Goal: Transaction & Acquisition: Book appointment/travel/reservation

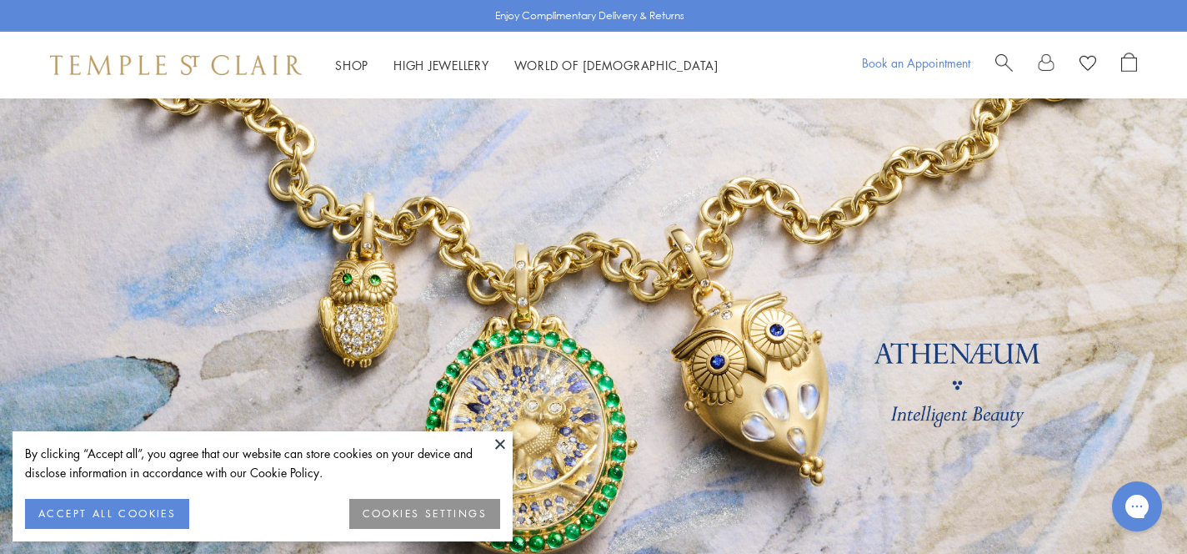
click at [904, 65] on link "Book an Appointment" at bounding box center [916, 62] width 108 height 17
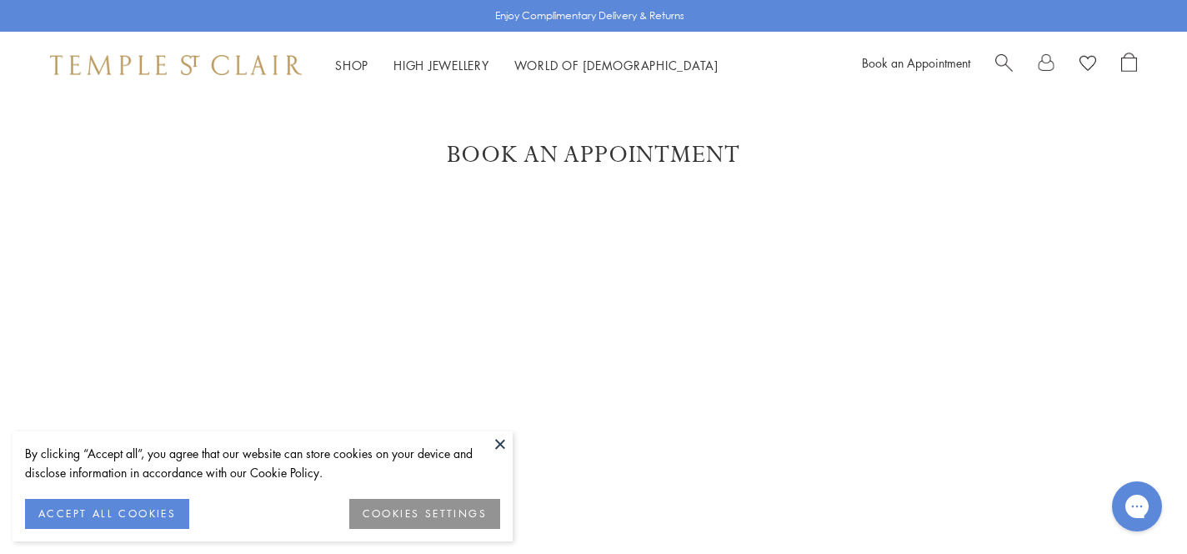
click at [431, 510] on button "COOKIES SETTINGS" at bounding box center [424, 514] width 151 height 30
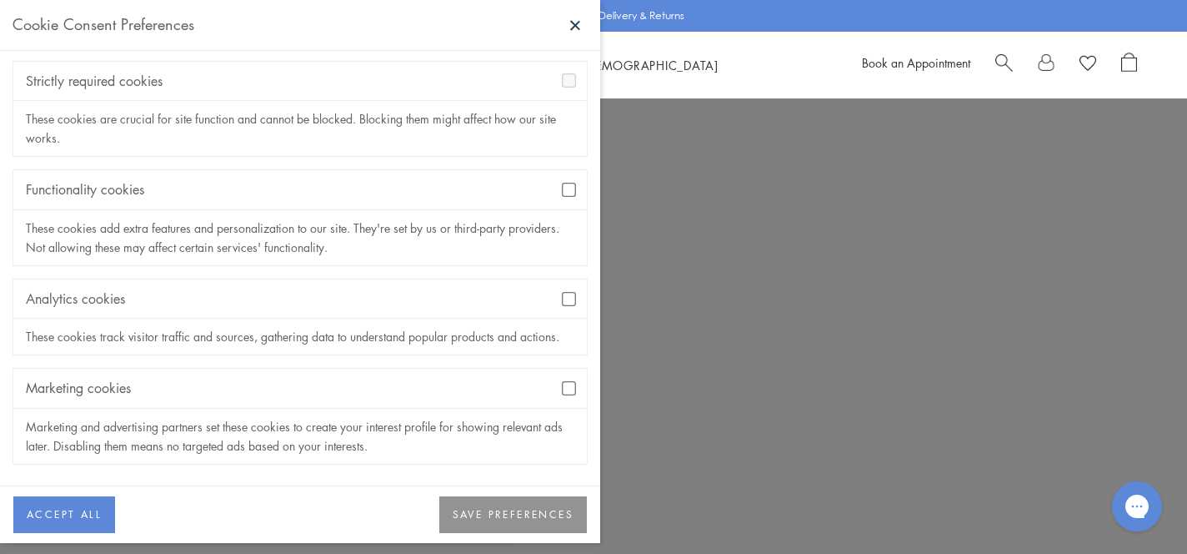
scroll to position [225, 0]
click at [500, 509] on button "SAVE PREFERENCES" at bounding box center [513, 514] width 148 height 37
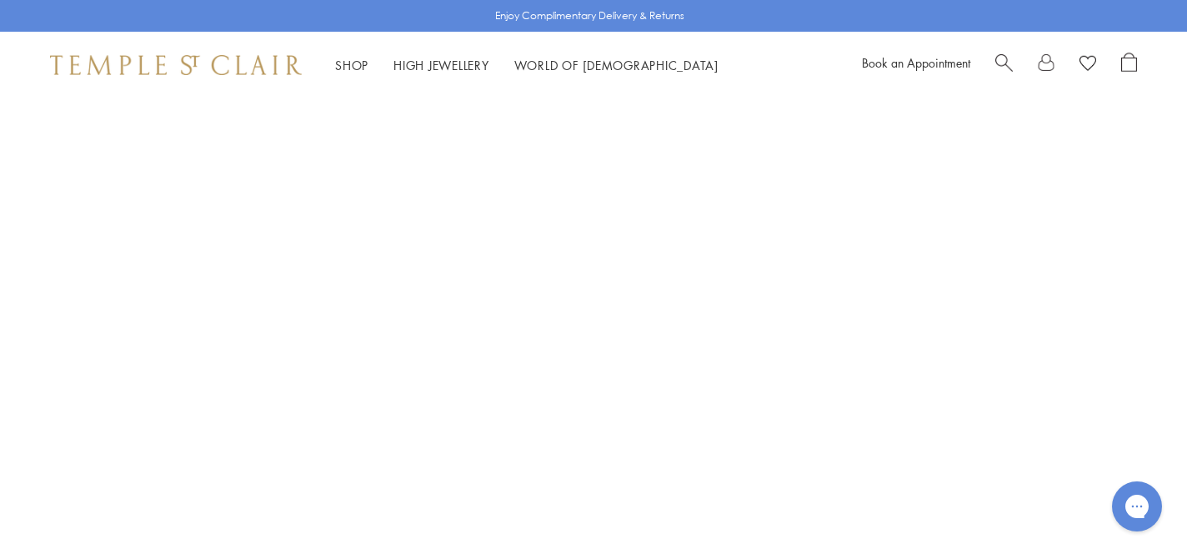
scroll to position [231, 0]
